Goal: Use online tool/utility: Utilize a website feature to perform a specific function

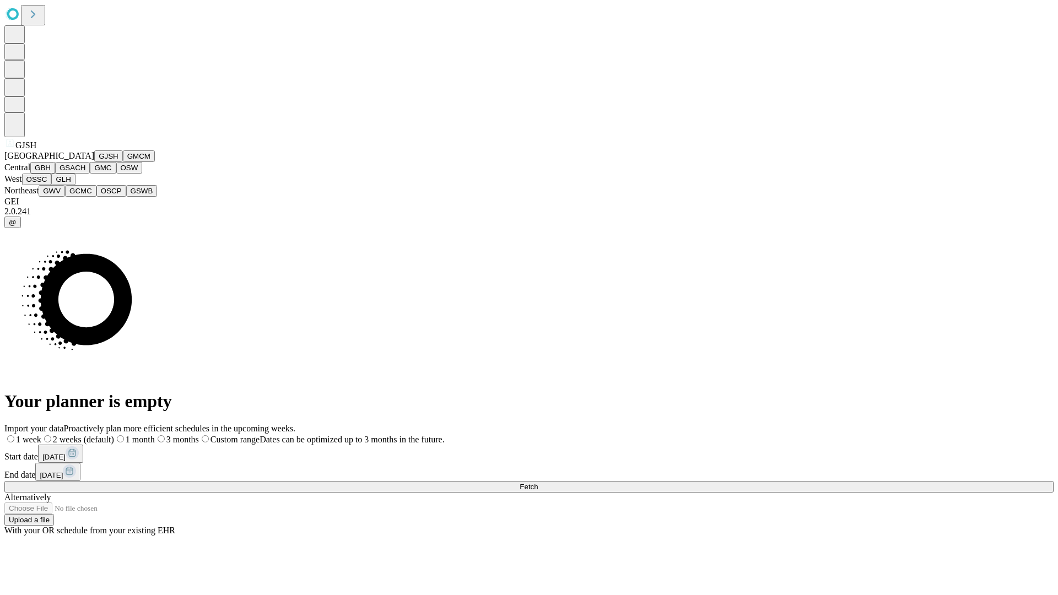
click at [94, 162] on button "GJSH" at bounding box center [108, 156] width 29 height 12
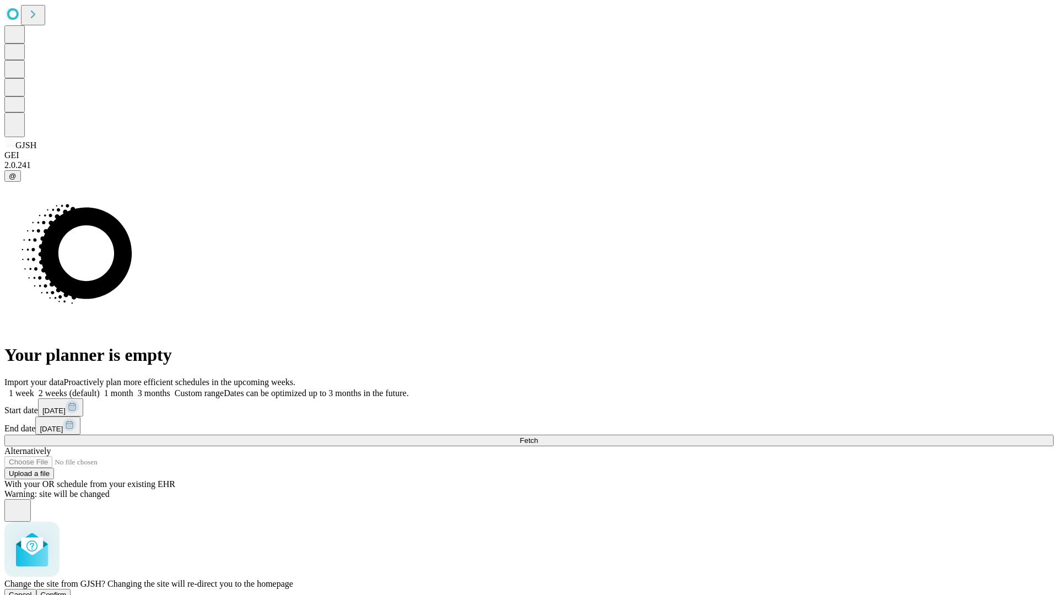
click at [67, 590] on span "Confirm" at bounding box center [54, 594] width 26 height 8
click at [133, 388] on label "1 month" at bounding box center [117, 392] width 34 height 9
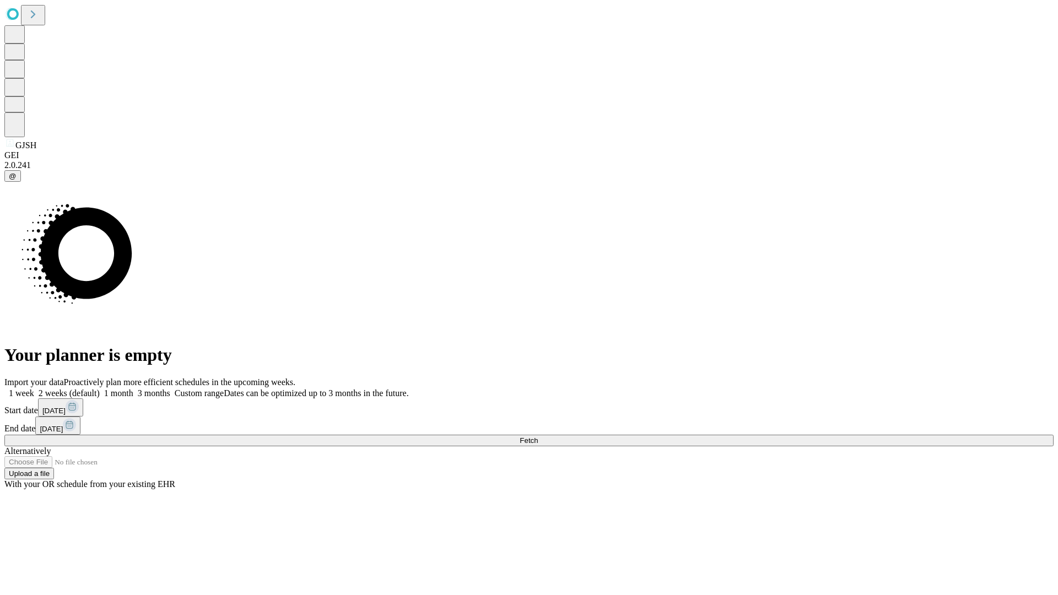
click at [538, 436] on span "Fetch" at bounding box center [528, 440] width 18 height 8
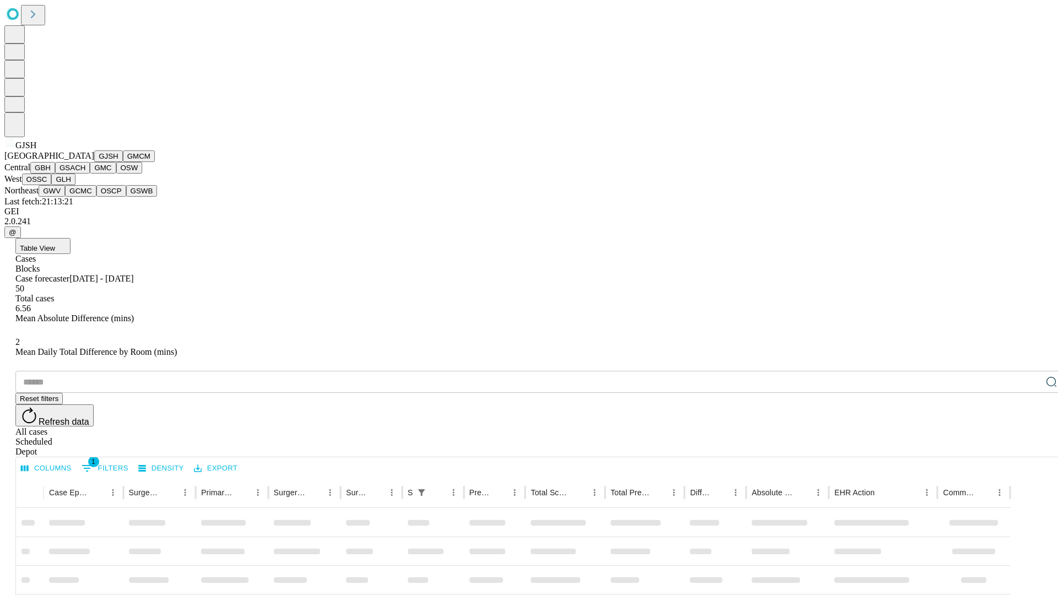
click at [123, 162] on button "GMCM" at bounding box center [139, 156] width 32 height 12
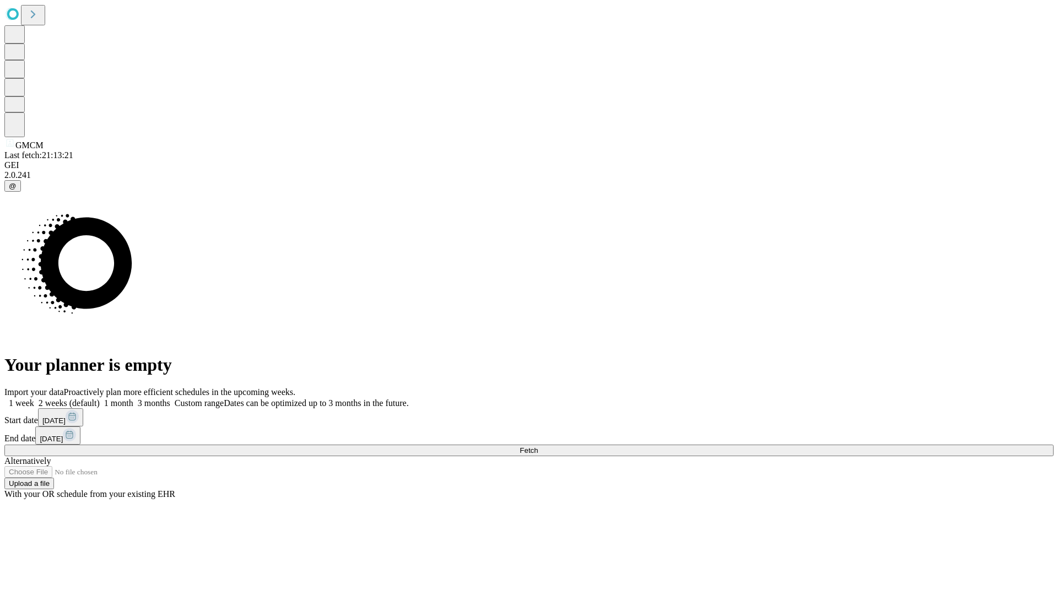
click at [133, 398] on label "1 month" at bounding box center [117, 402] width 34 height 9
click at [538, 446] on span "Fetch" at bounding box center [528, 450] width 18 height 8
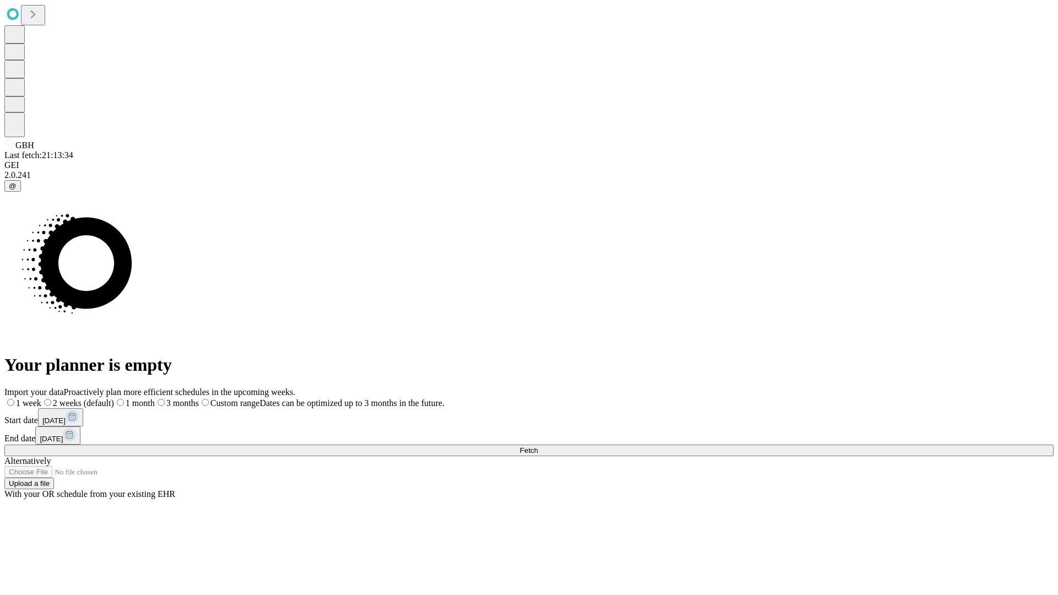
click at [538, 446] on span "Fetch" at bounding box center [528, 450] width 18 height 8
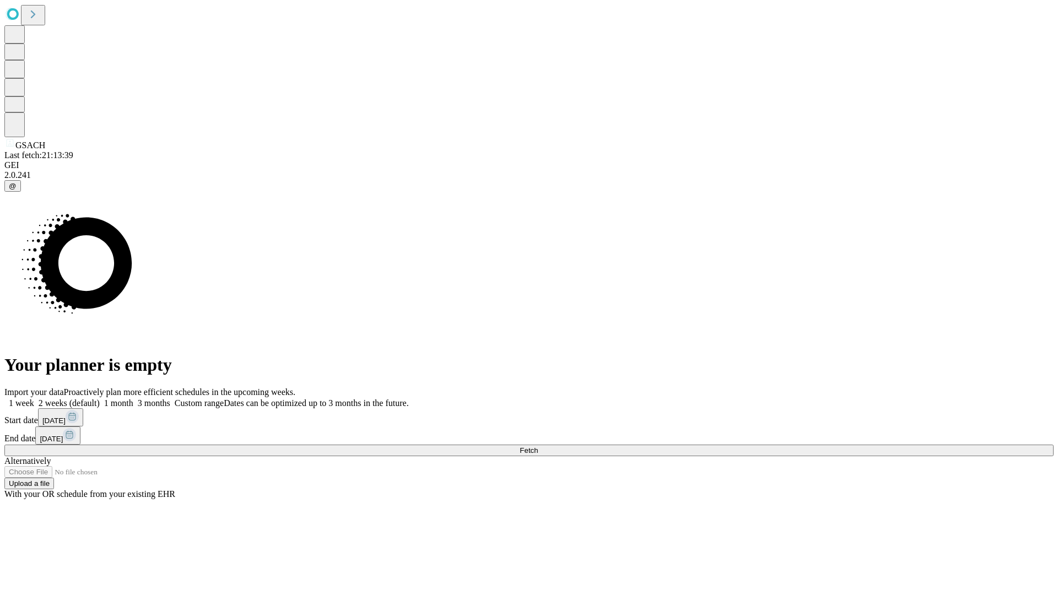
click at [133, 398] on label "1 month" at bounding box center [117, 402] width 34 height 9
click at [538, 446] on span "Fetch" at bounding box center [528, 450] width 18 height 8
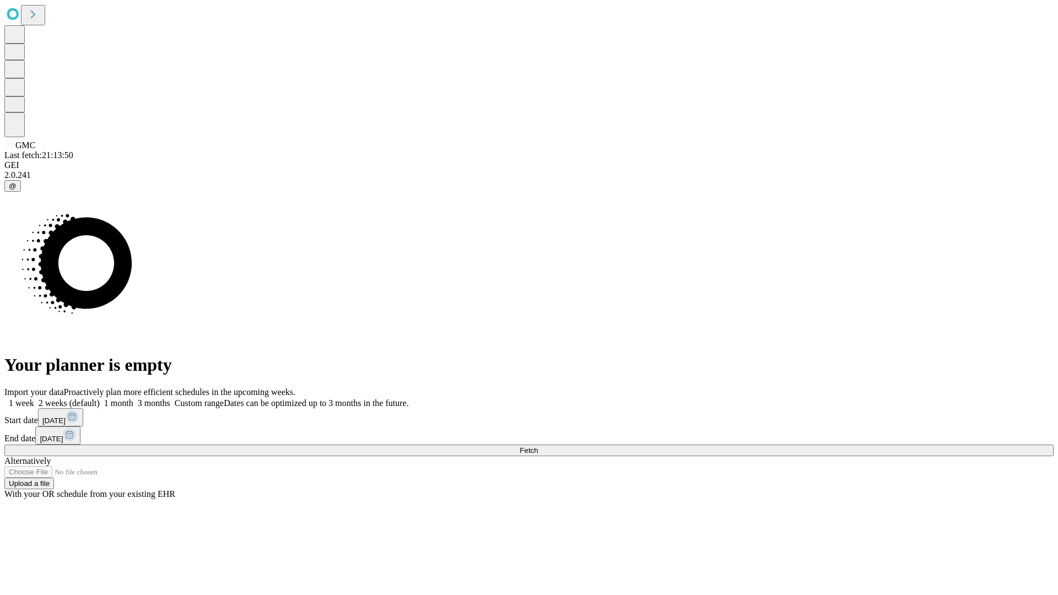
click at [538, 446] on span "Fetch" at bounding box center [528, 450] width 18 height 8
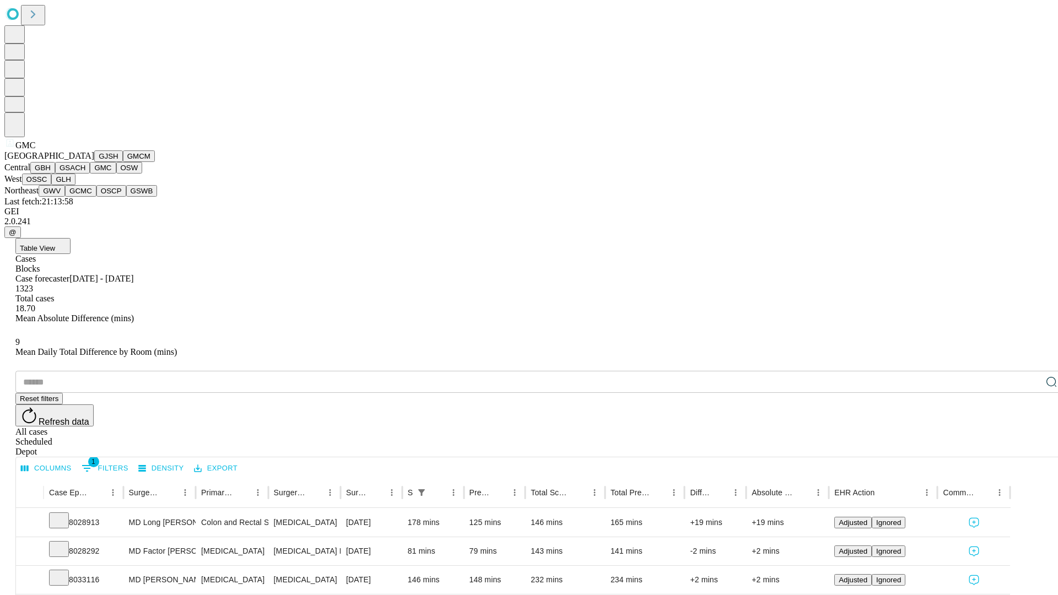
click at [116, 174] on button "OSW" at bounding box center [129, 168] width 26 height 12
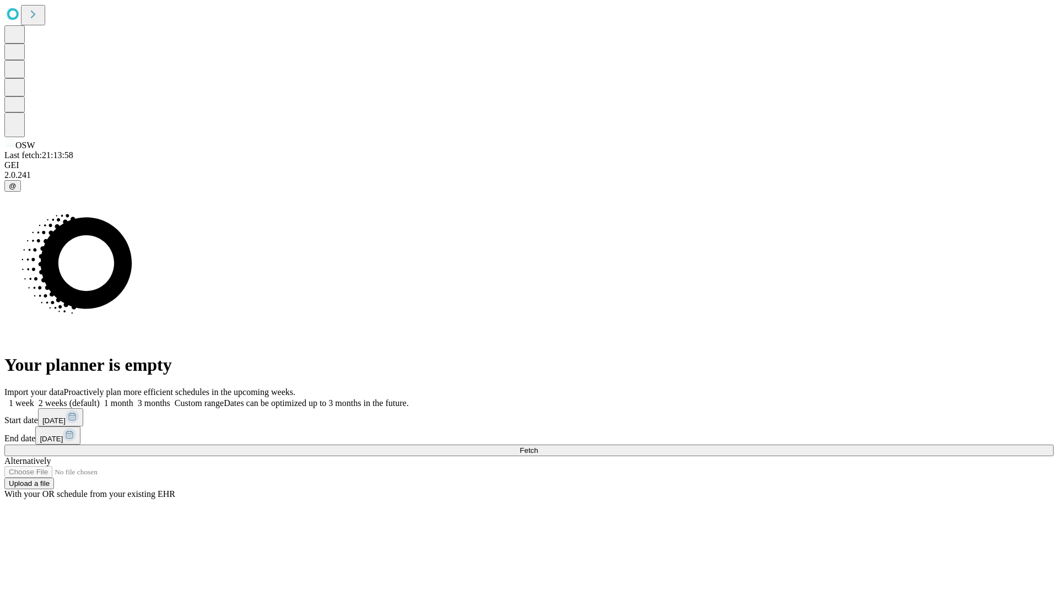
click at [133, 398] on label "1 month" at bounding box center [117, 402] width 34 height 9
click at [538, 446] on span "Fetch" at bounding box center [528, 450] width 18 height 8
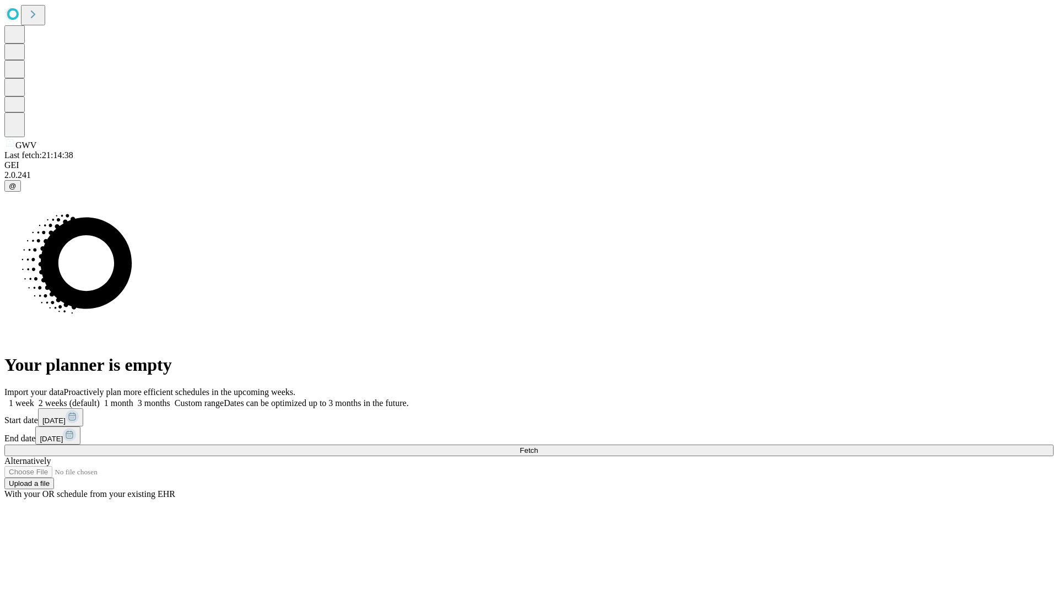
click at [133, 398] on label "1 month" at bounding box center [117, 402] width 34 height 9
click at [538, 446] on span "Fetch" at bounding box center [528, 450] width 18 height 8
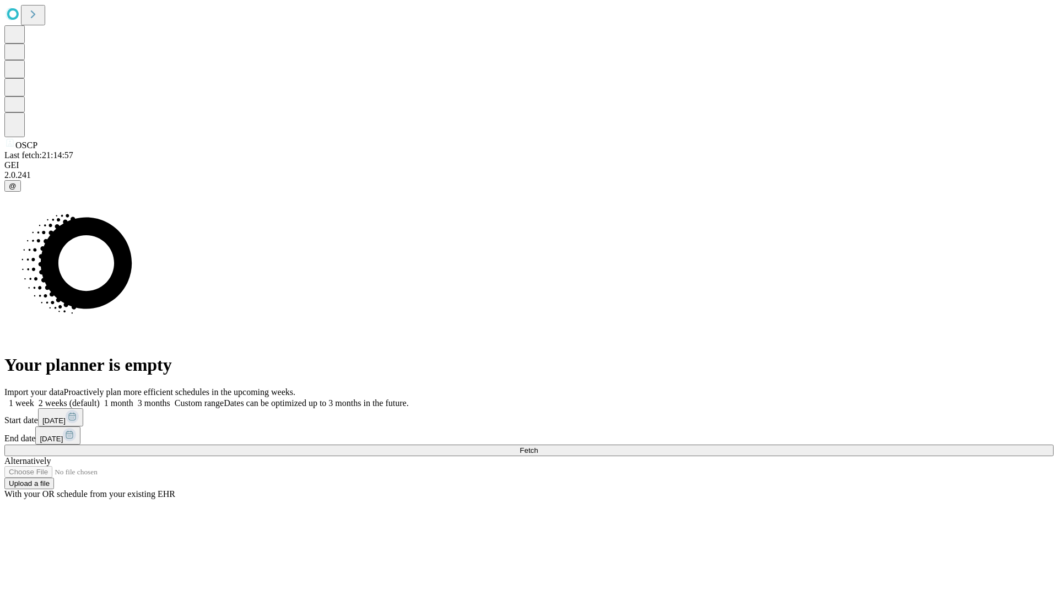
click at [538, 446] on span "Fetch" at bounding box center [528, 450] width 18 height 8
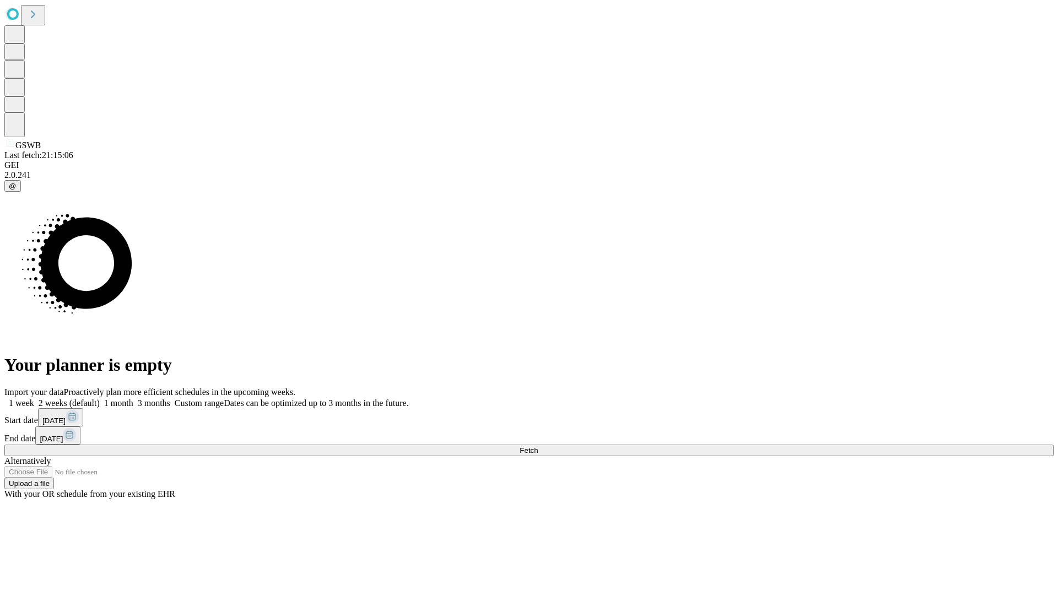
click at [133, 398] on label "1 month" at bounding box center [117, 402] width 34 height 9
click at [538, 446] on span "Fetch" at bounding box center [528, 450] width 18 height 8
